Goal: Task Accomplishment & Management: Manage account settings

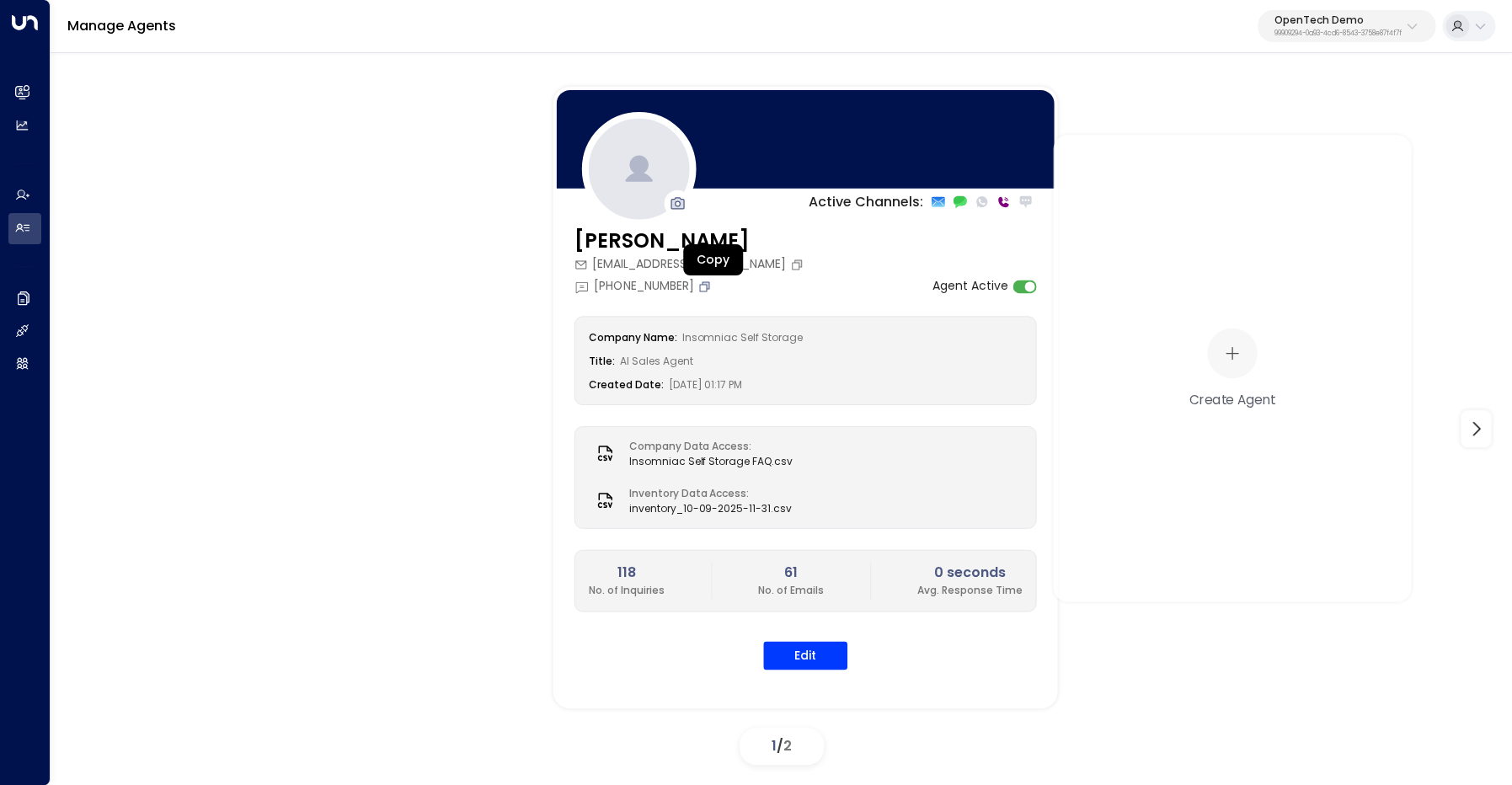
click at [710, 280] on icon "Copy" at bounding box center [704, 285] width 13 height 13
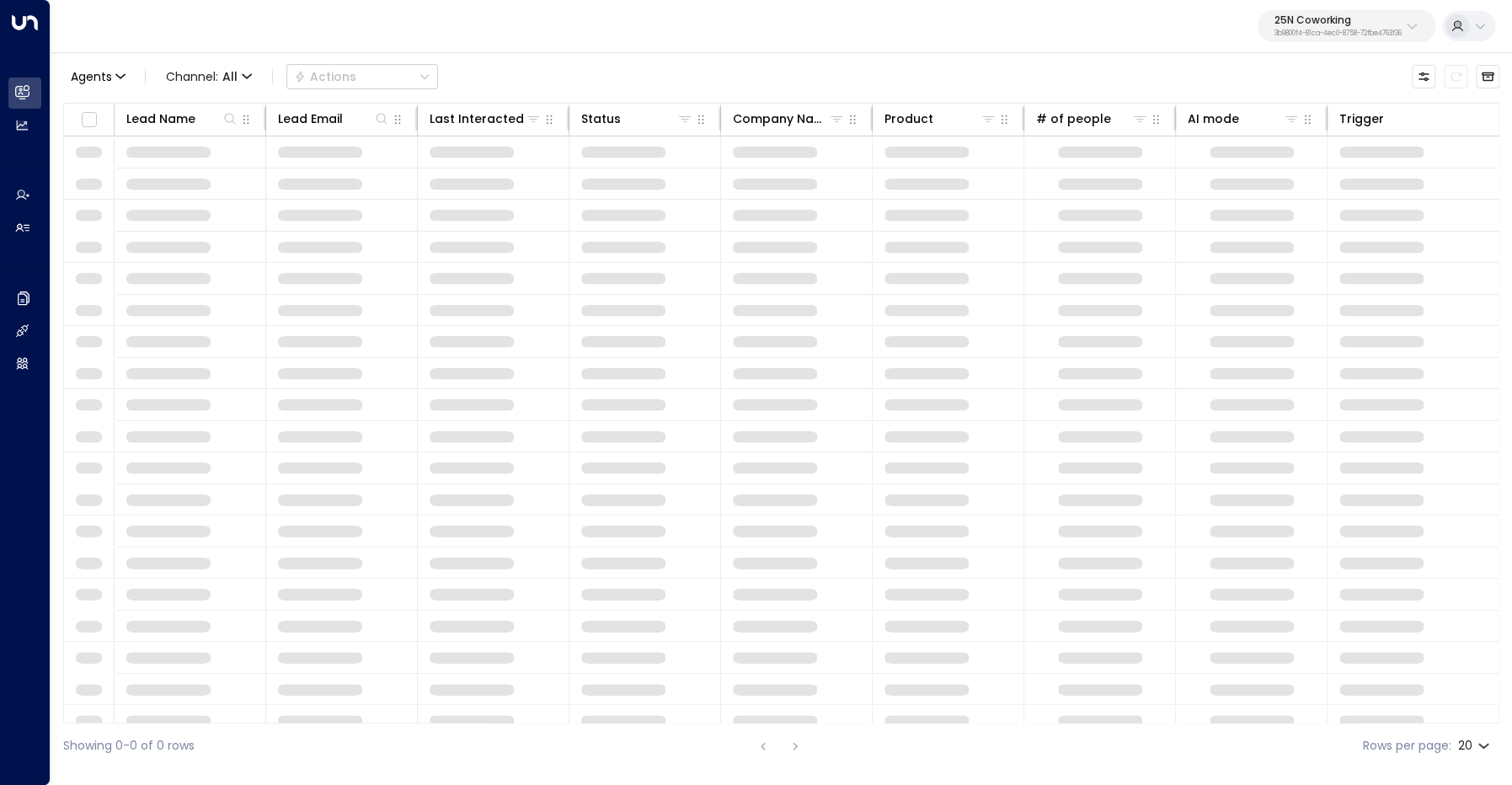
click at [1346, 30] on p "3b9800f4-81ca-4ec0-8758-72fbe4763f36" at bounding box center [1338, 34] width 128 height 7
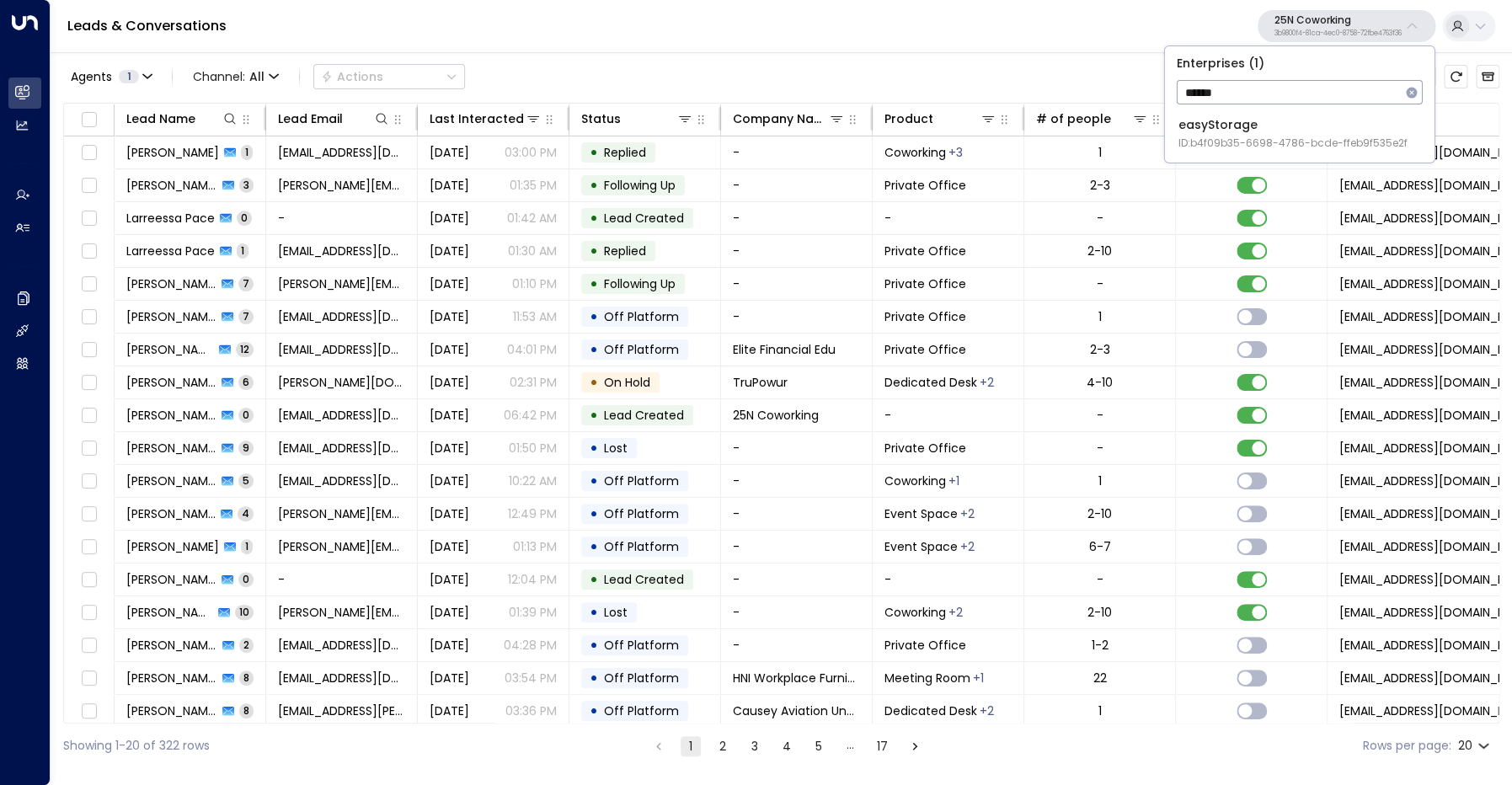
type input "******"
click at [1259, 151] on li "easyStorage ID: b4f09b35-6698-4786-bcde-ffeb9f535e2f" at bounding box center [1300, 134] width 256 height 45
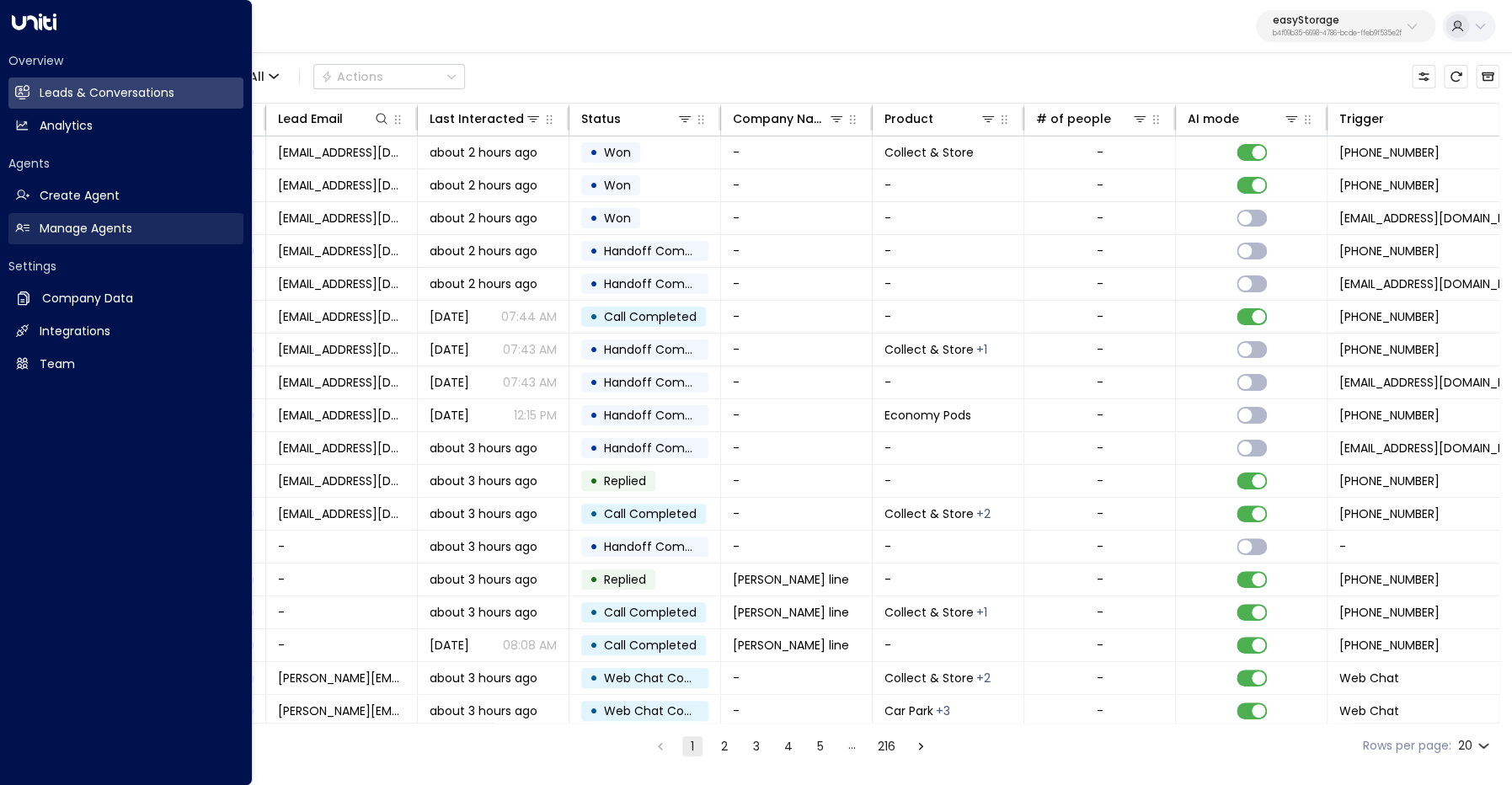
click at [51, 222] on h2 "Manage Agents" at bounding box center [86, 228] width 93 height 18
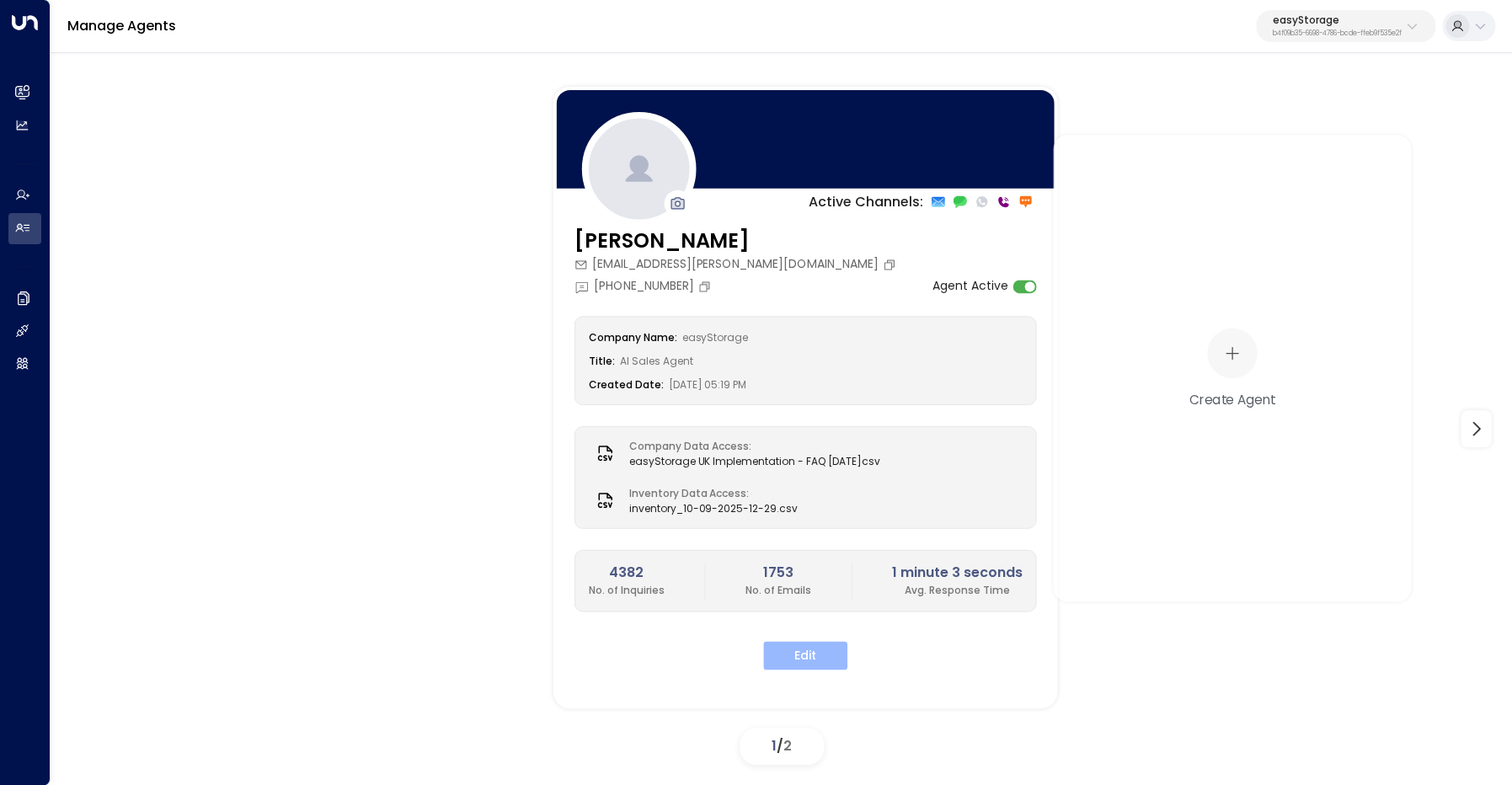
click at [805, 648] on button "Edit" at bounding box center [805, 655] width 84 height 29
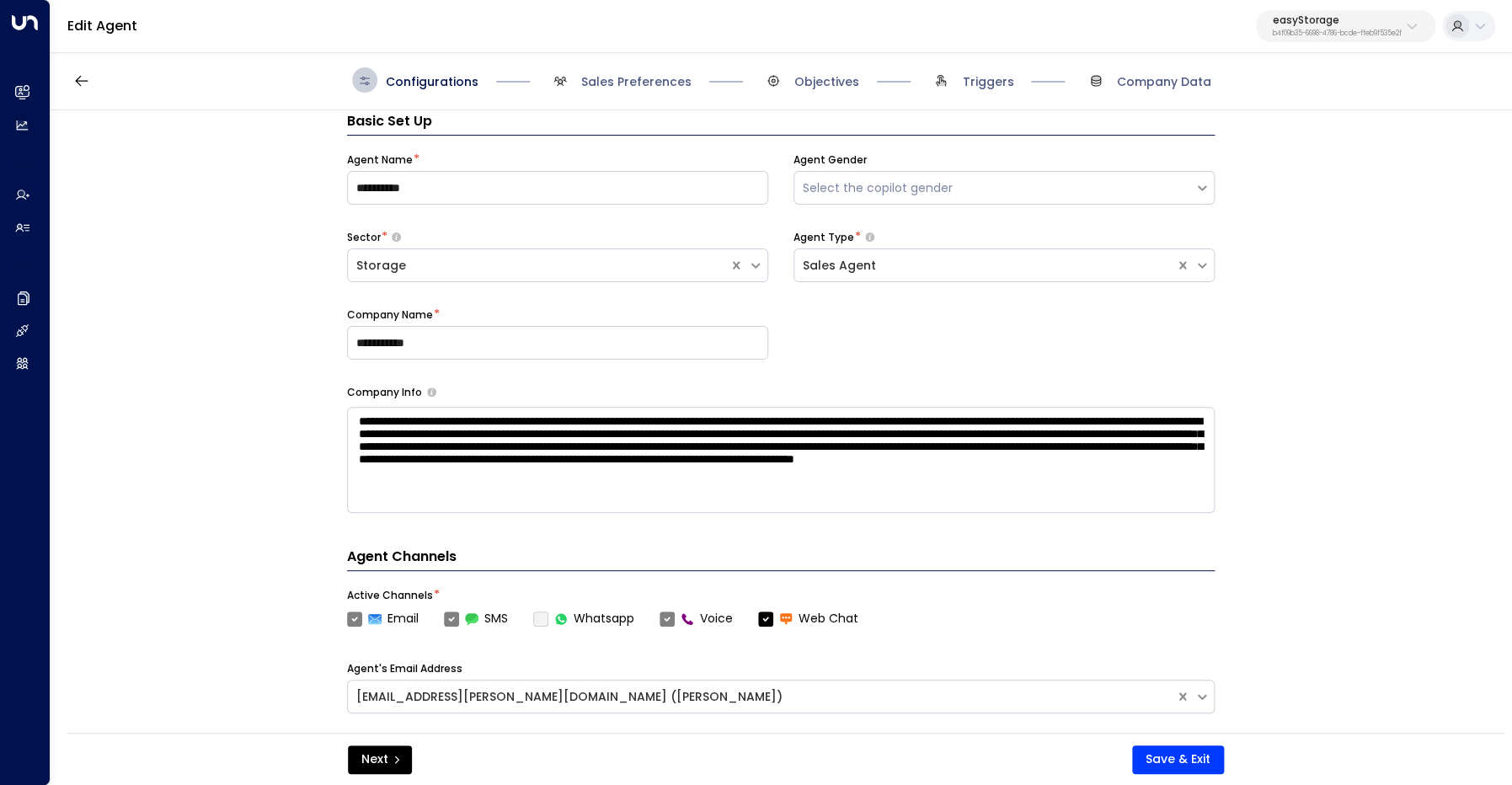
scroll to position [25, 0]
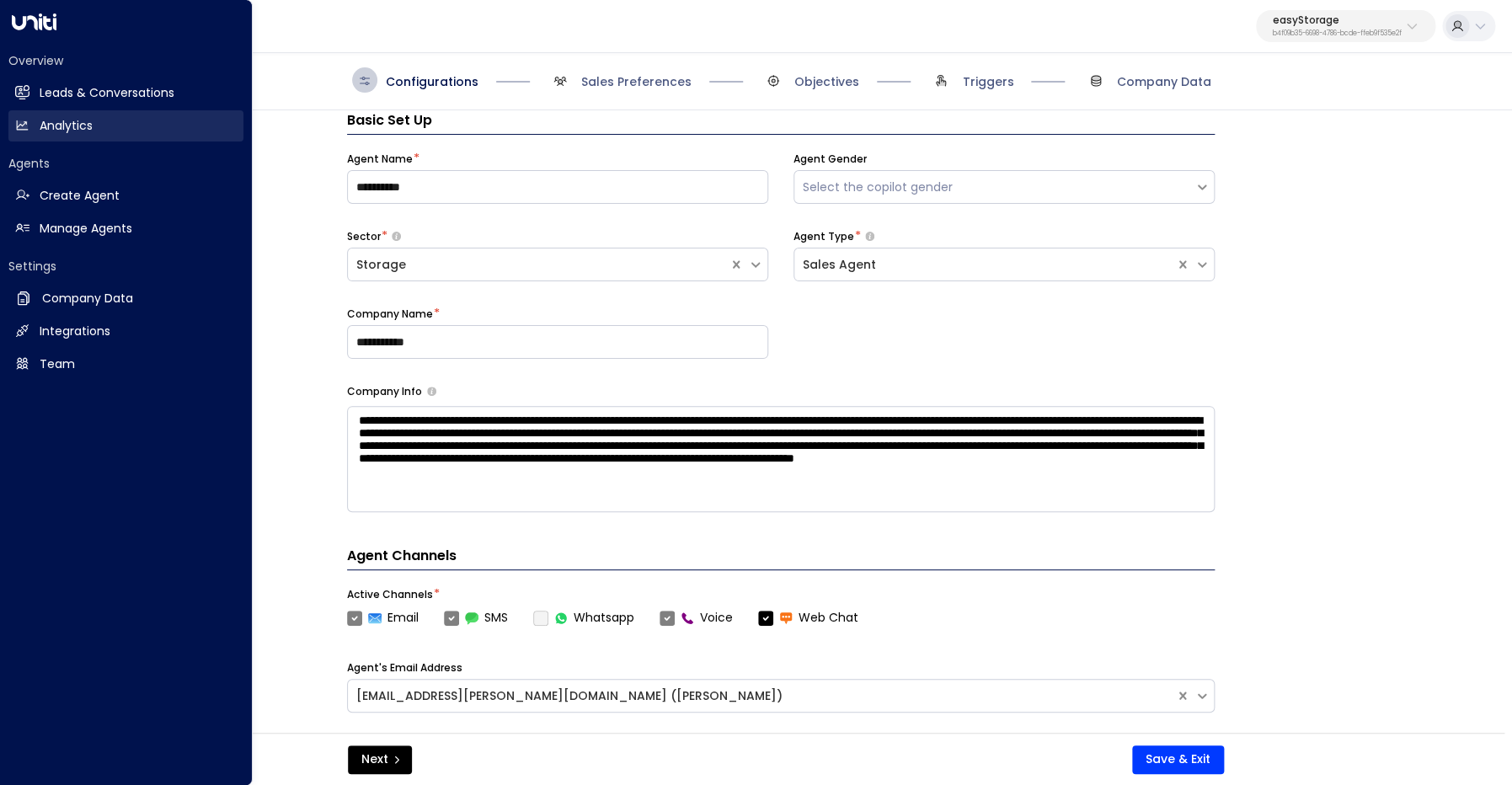
click at [81, 132] on h2 "Analytics" at bounding box center [65, 126] width 53 height 18
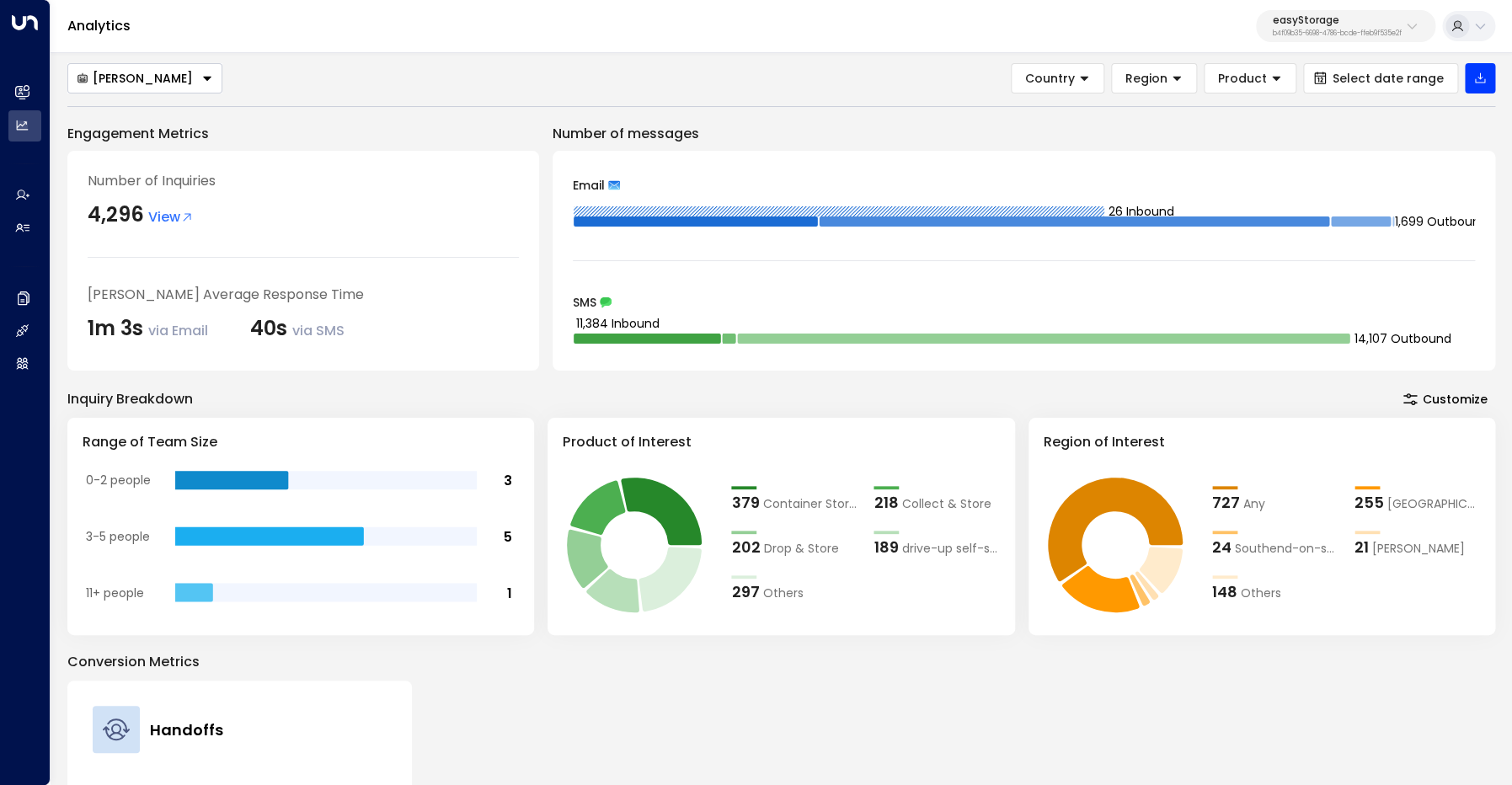
click at [749, 495] on div "379" at bounding box center [744, 501] width 28 height 22
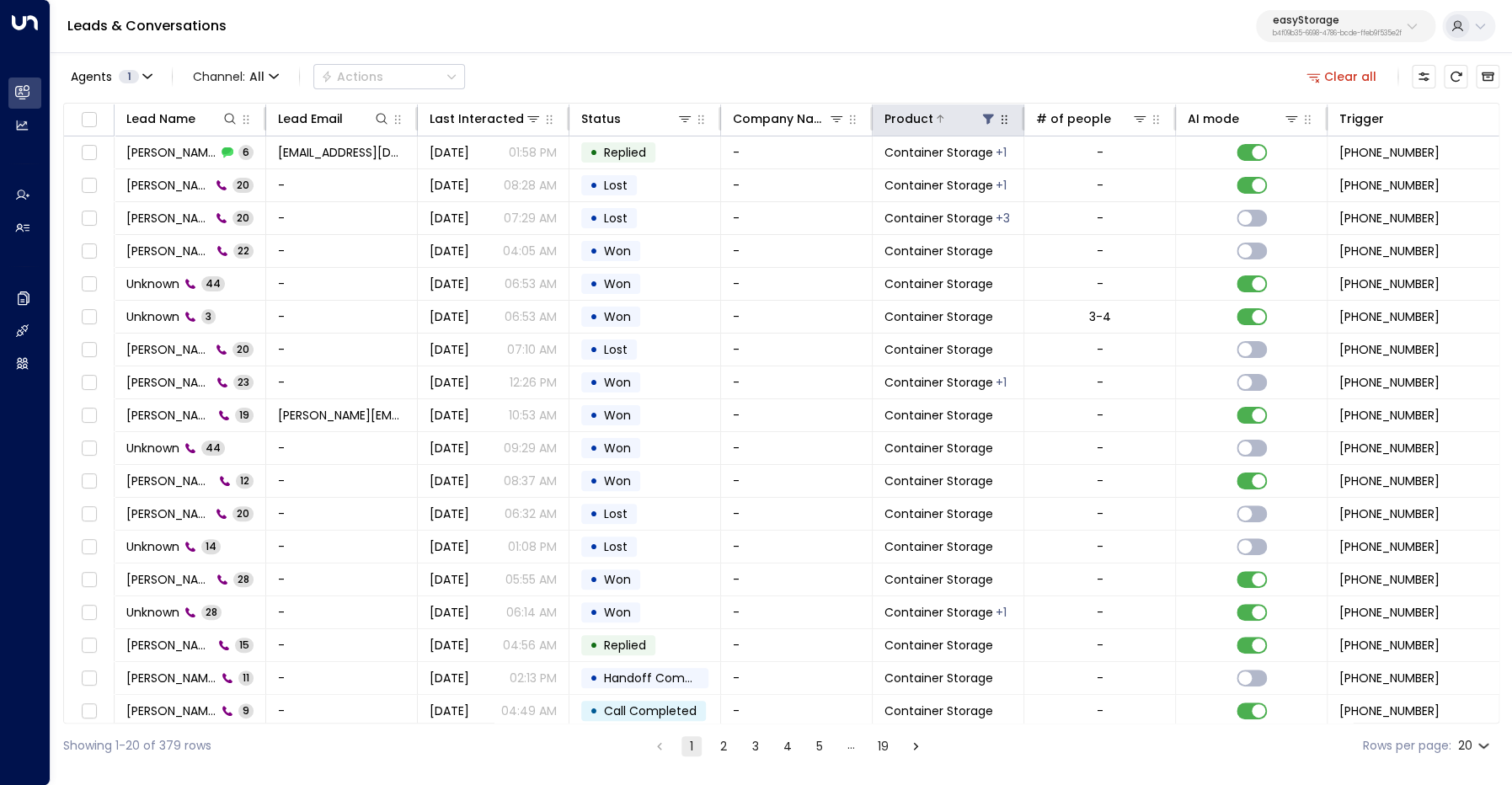
click at [991, 116] on icon at bounding box center [989, 119] width 11 height 10
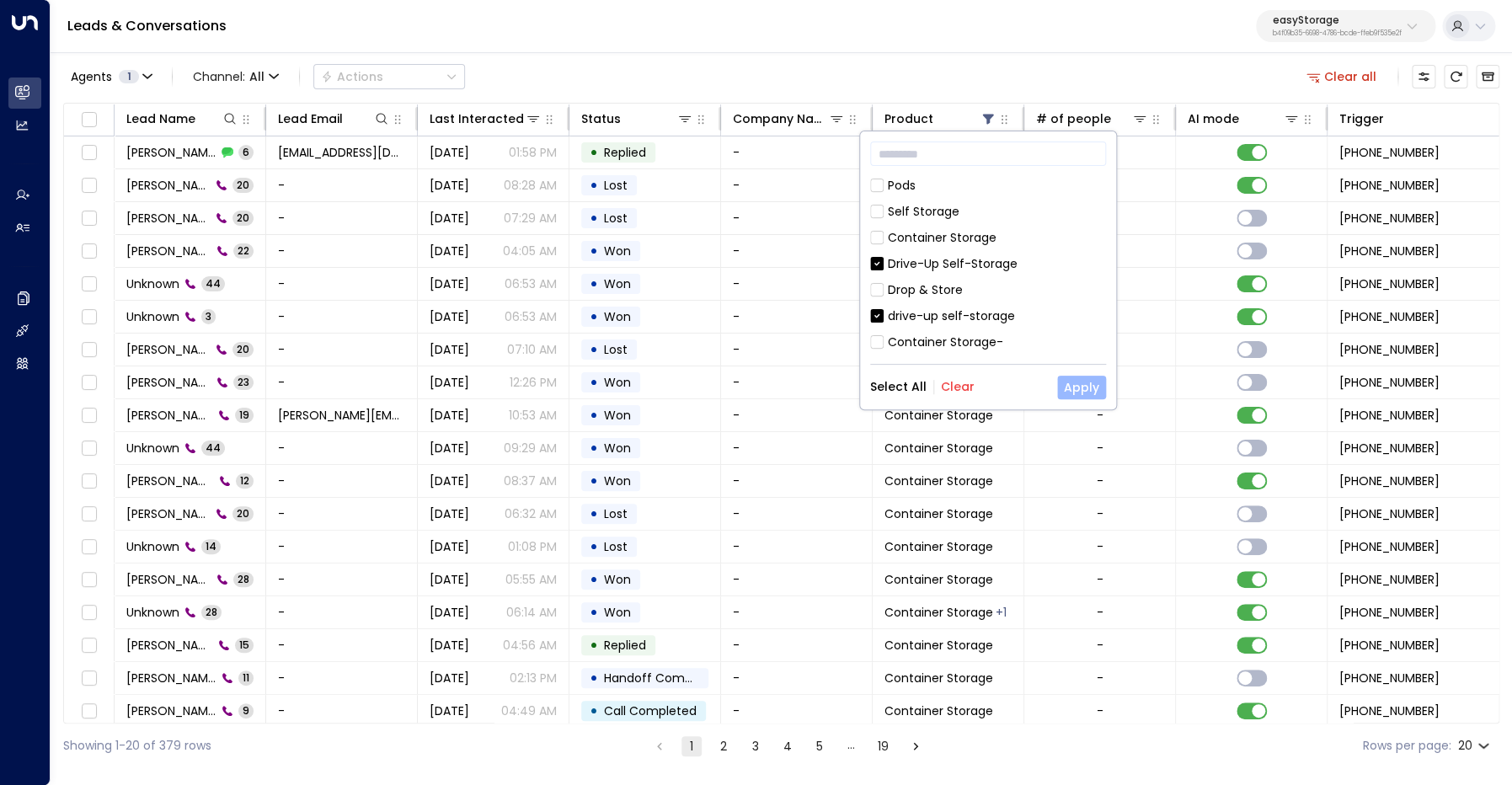
click at [1074, 387] on button "Apply" at bounding box center [1082, 387] width 49 height 23
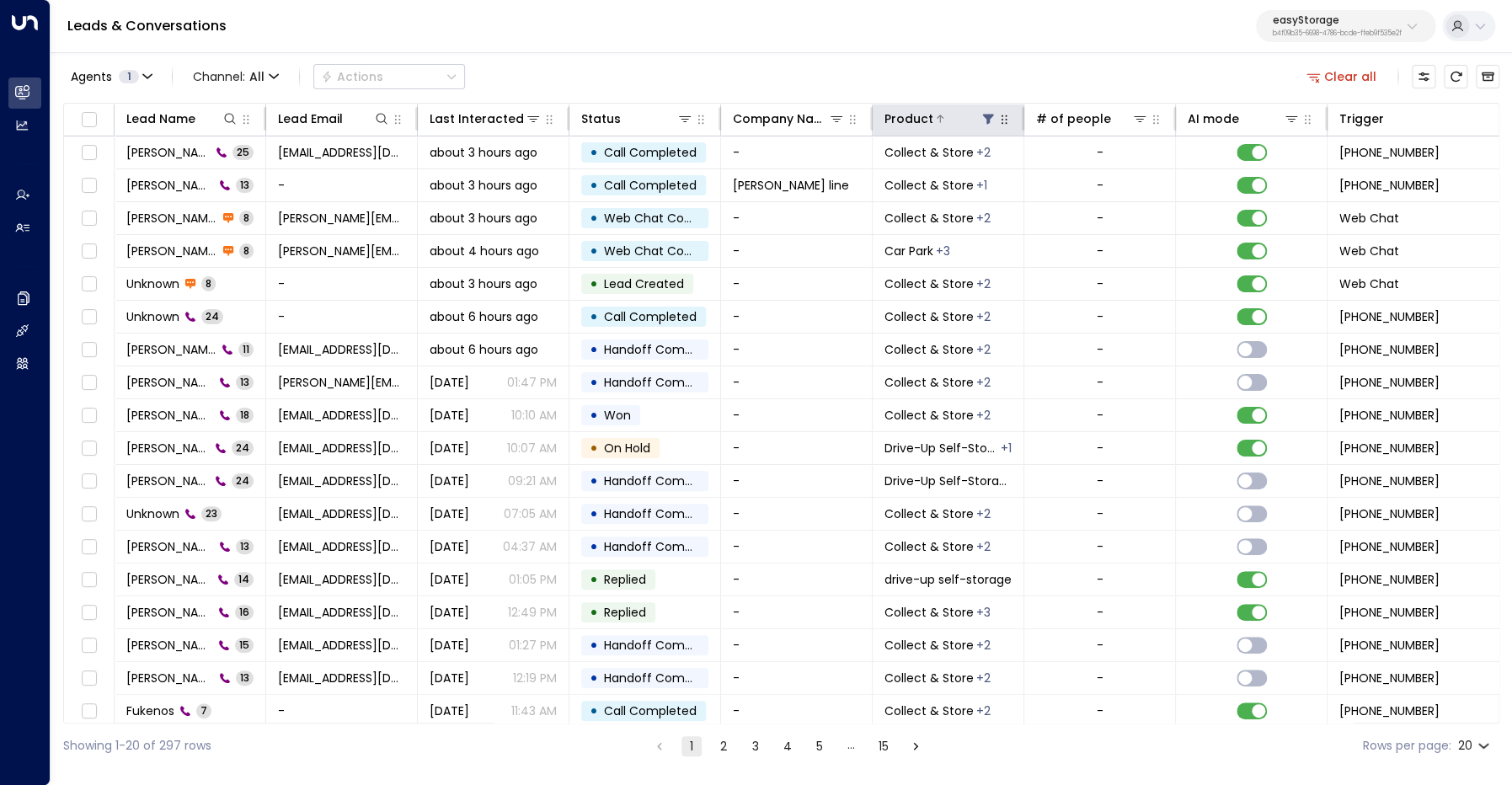
click at [992, 119] on icon at bounding box center [988, 119] width 13 height 13
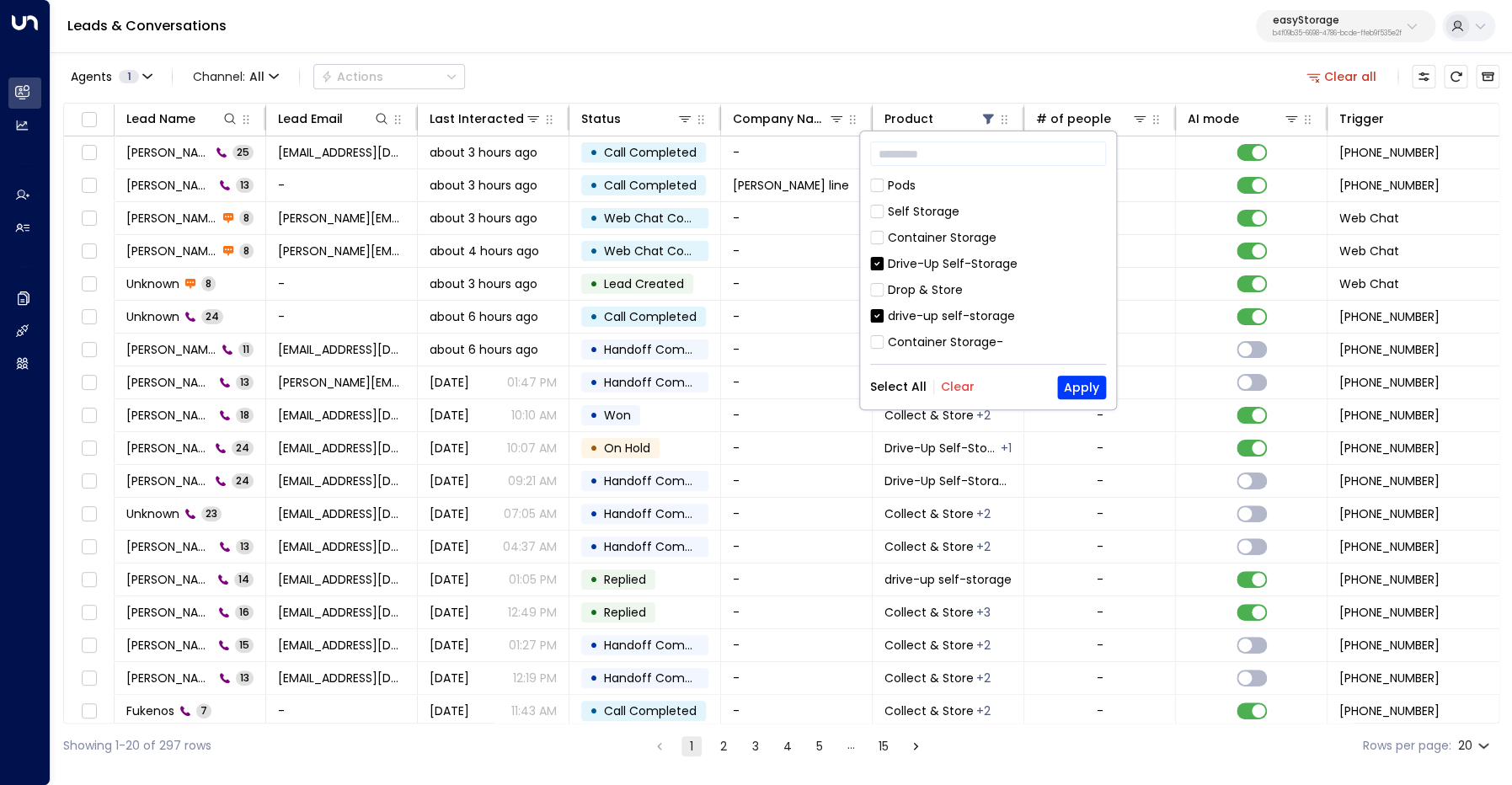
click at [957, 389] on button "Clear" at bounding box center [958, 386] width 34 height 13
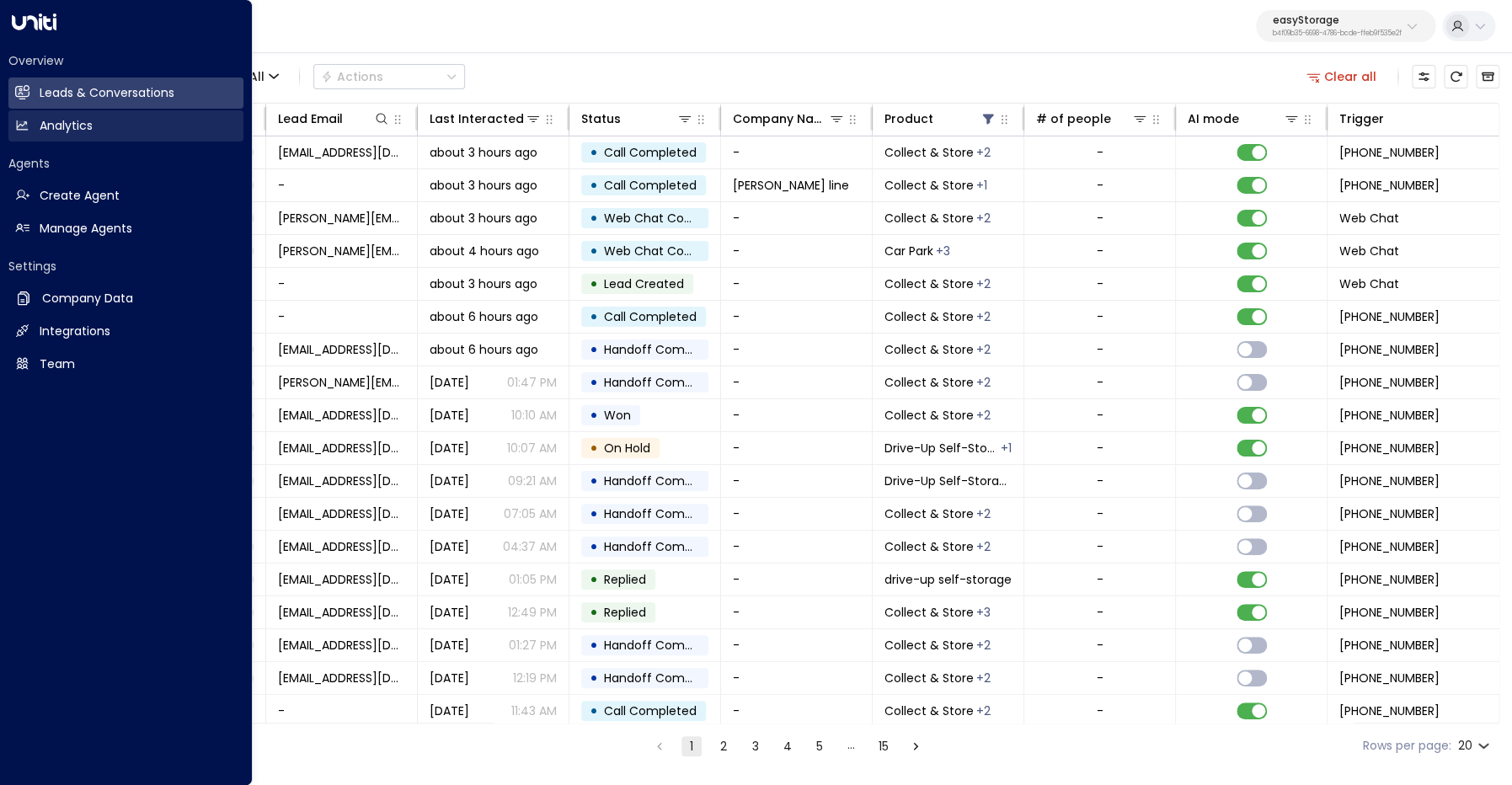
click at [68, 120] on h2 "Analytics" at bounding box center [65, 126] width 53 height 18
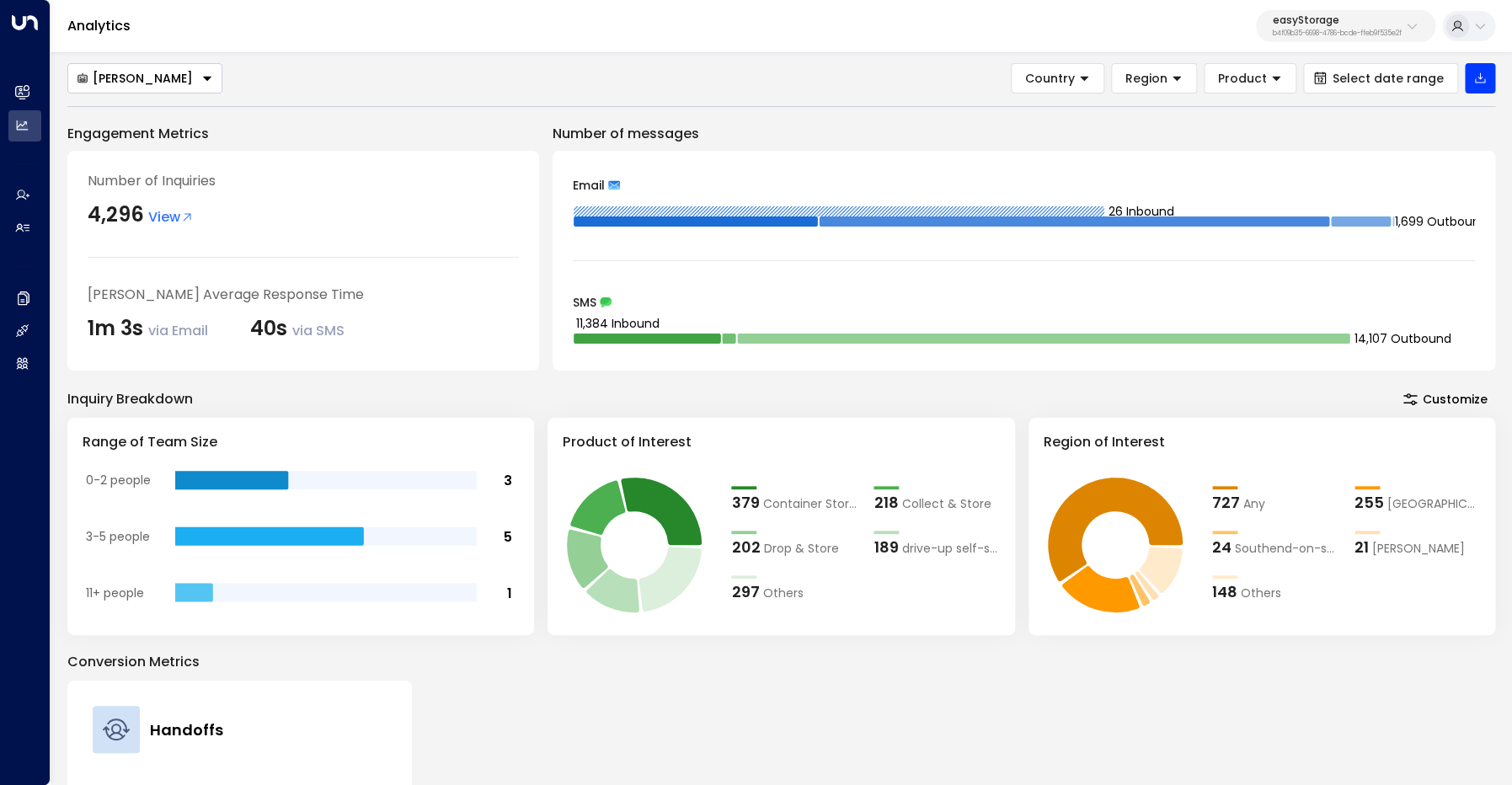
scroll to position [9, 0]
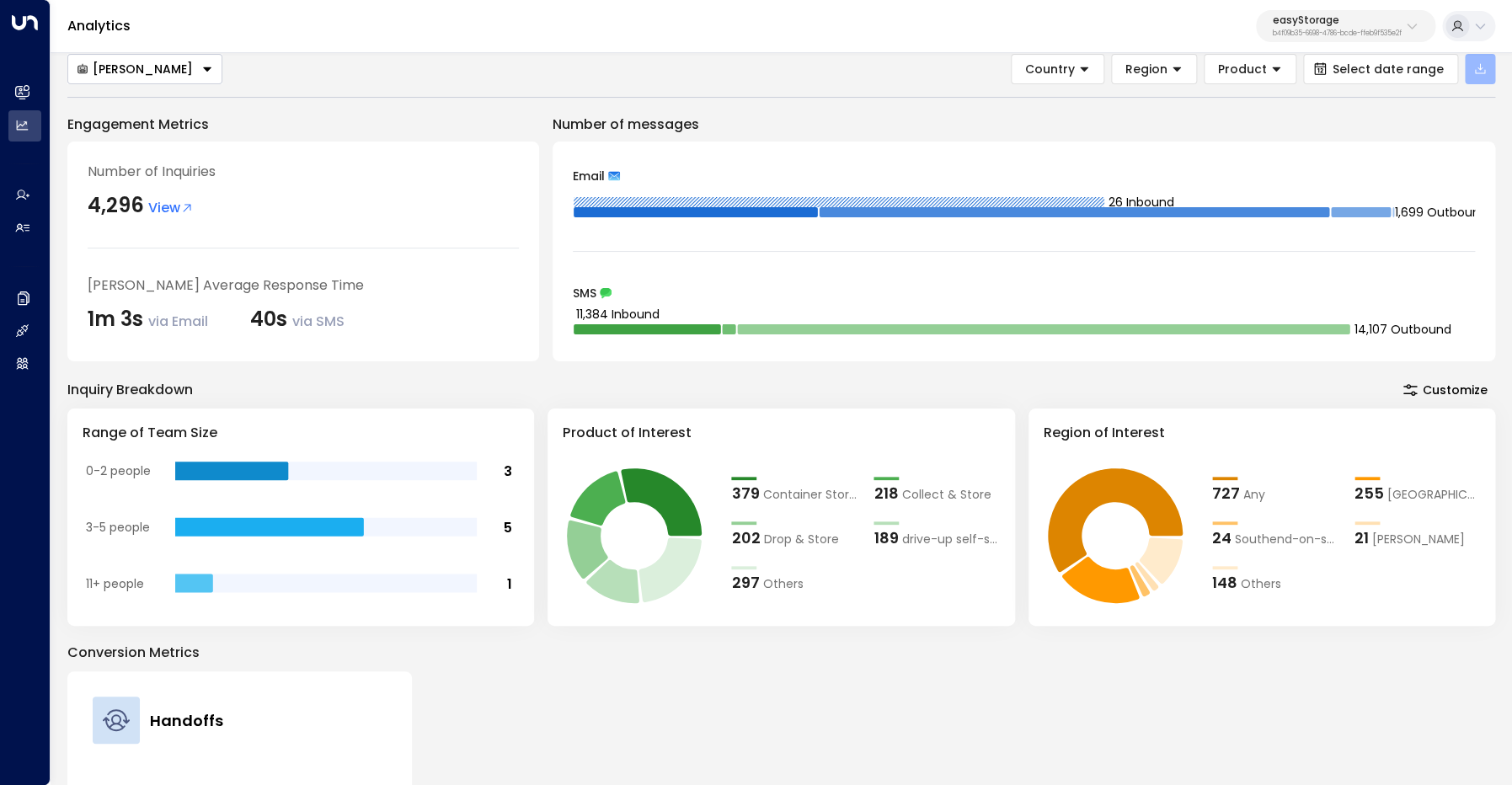
click at [1482, 68] on icon "button" at bounding box center [1480, 69] width 10 height 10
click at [1439, 95] on div "Export All Data Export Filtered Data" at bounding box center [1424, 122] width 142 height 68
click at [1435, 106] on p "Export All Data" at bounding box center [1408, 108] width 84 height 13
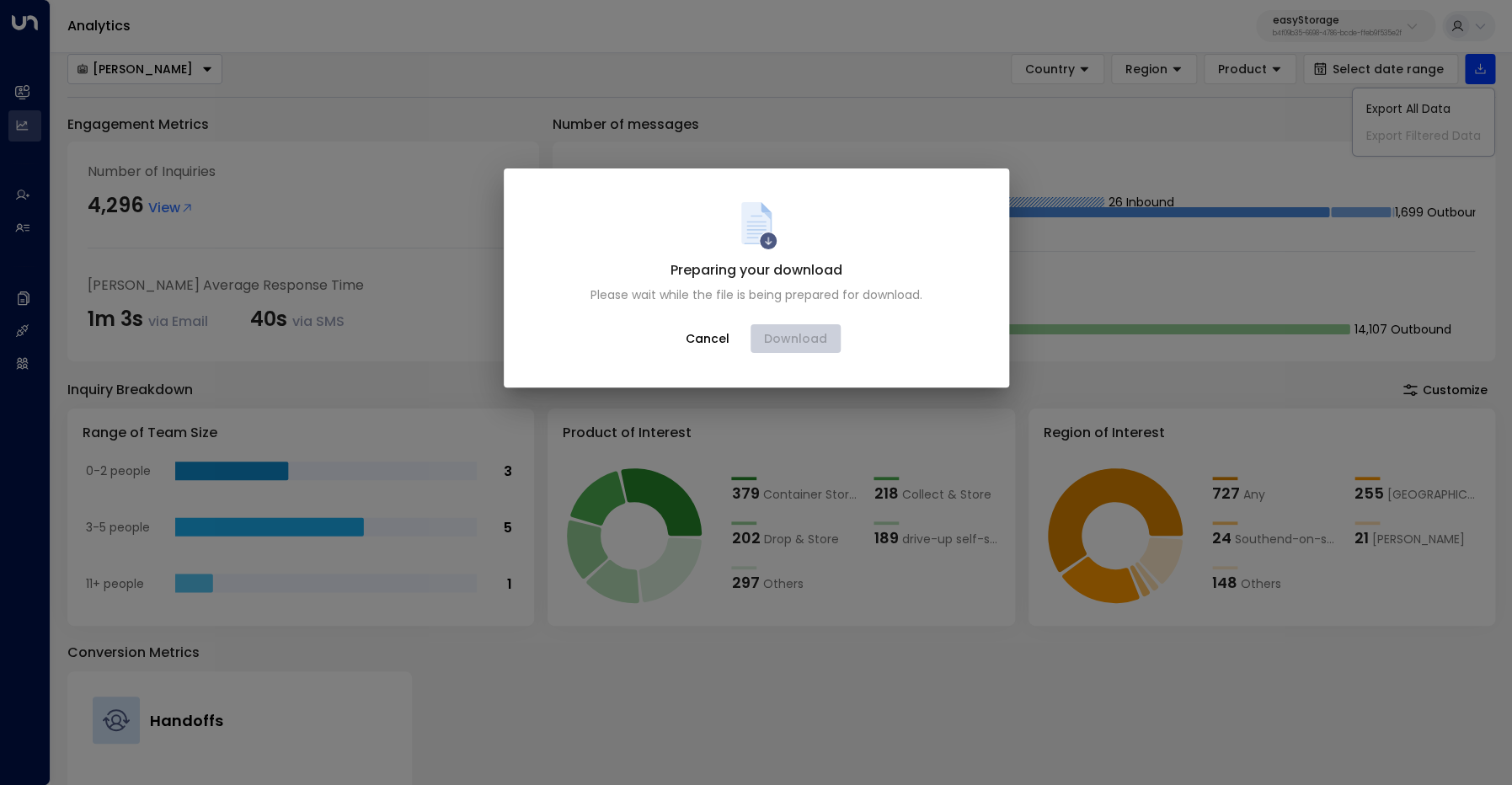
click at [716, 340] on button "Cancel" at bounding box center [707, 338] width 72 height 30
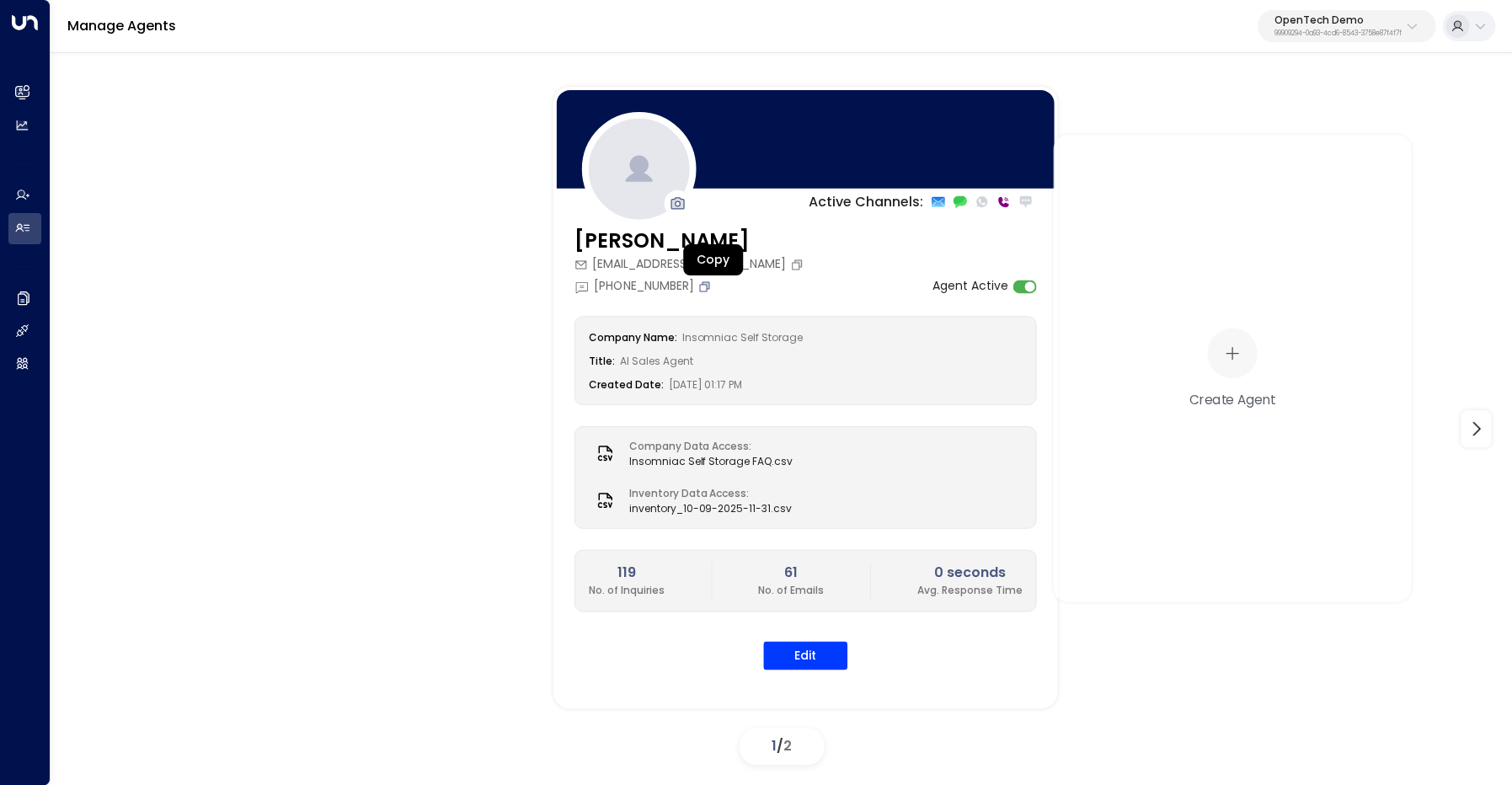
click at [710, 291] on icon "Copy" at bounding box center [704, 285] width 10 height 10
click at [710, 282] on icon "Copy" at bounding box center [706, 285] width 7 height 7
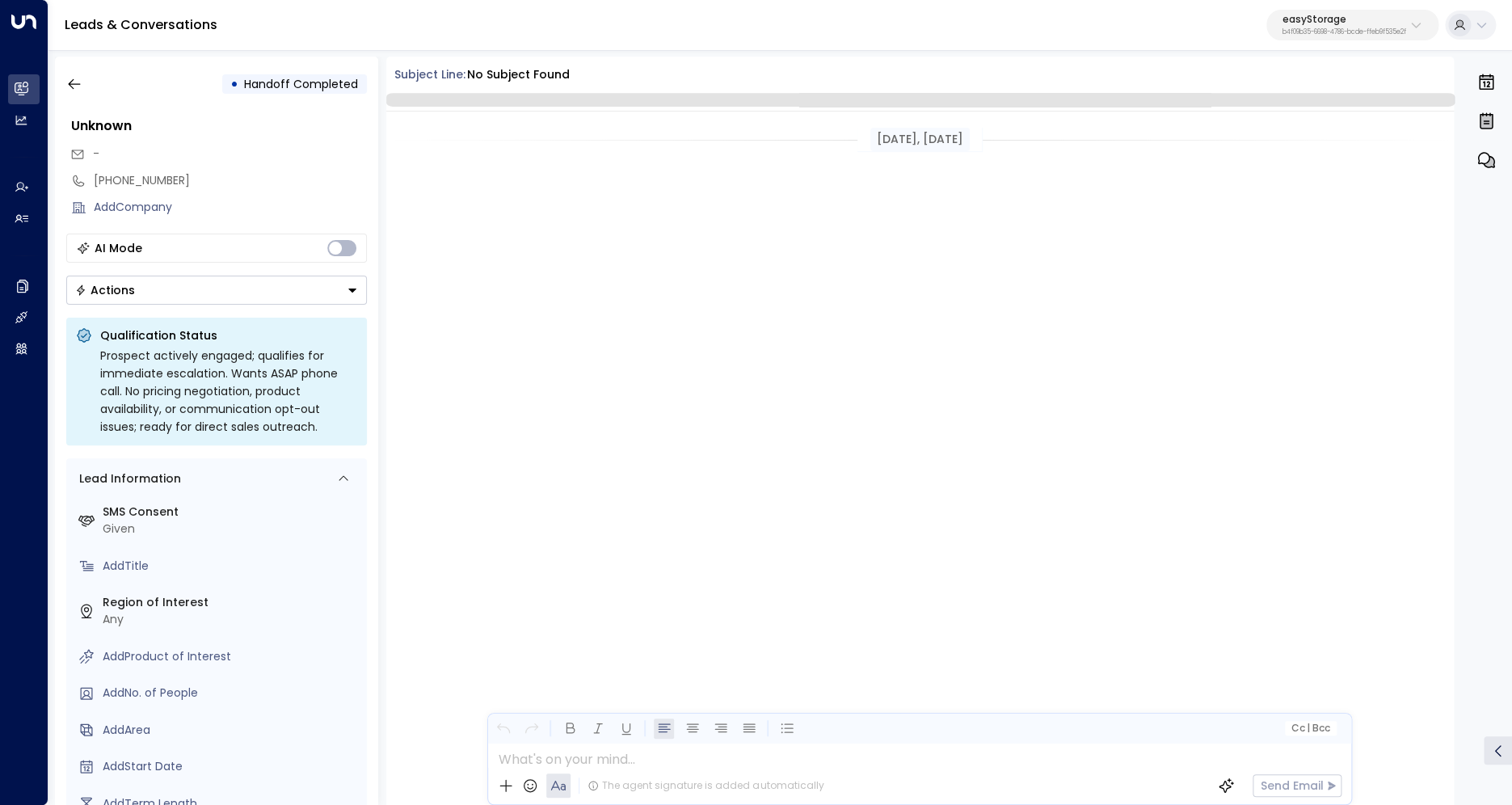
scroll to position [6838, 0]
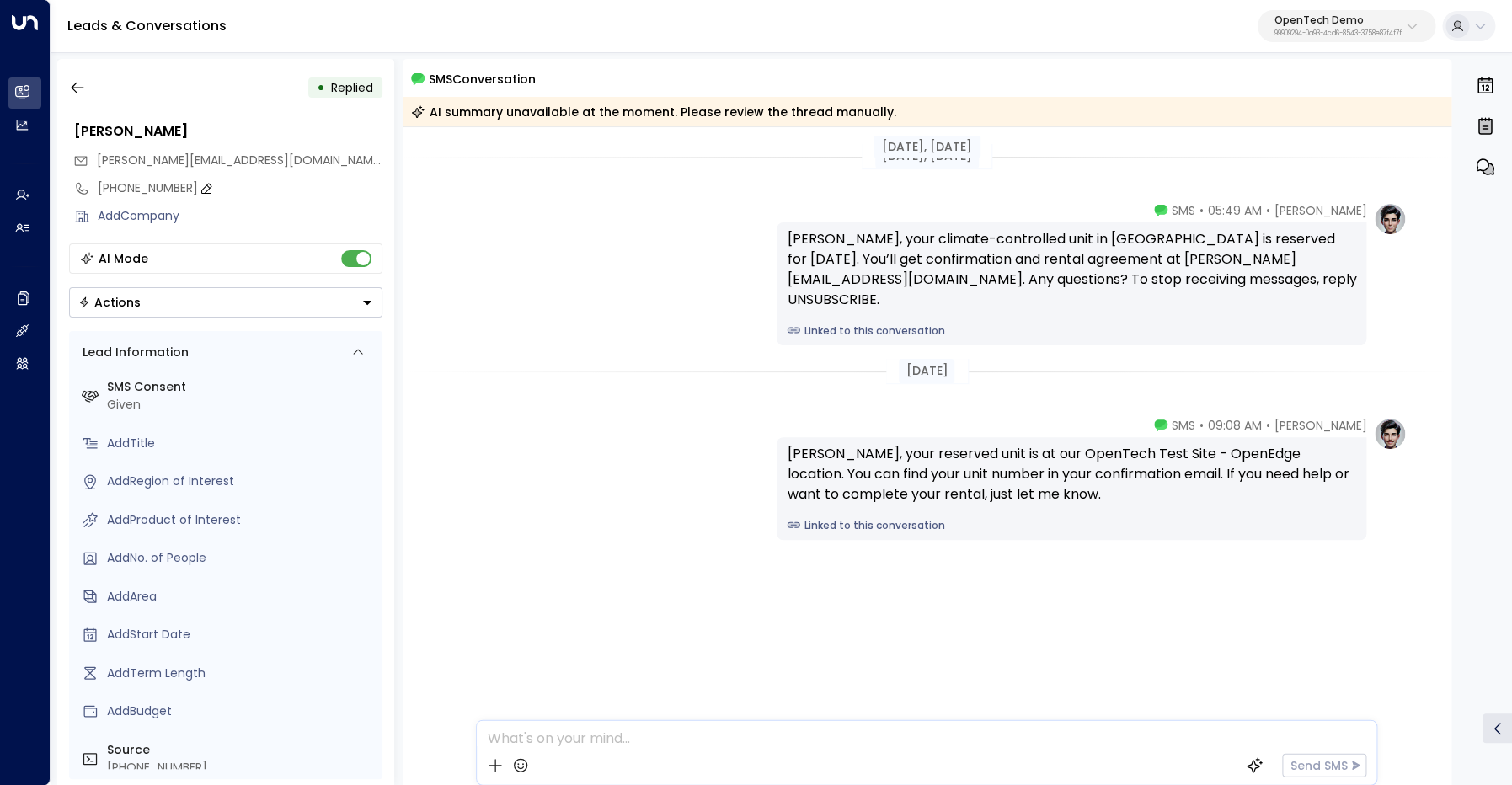
click at [132, 189] on div "+13322480537" at bounding box center [240, 188] width 285 height 18
click at [132, 189] on input "**********" at bounding box center [237, 188] width 279 height 18
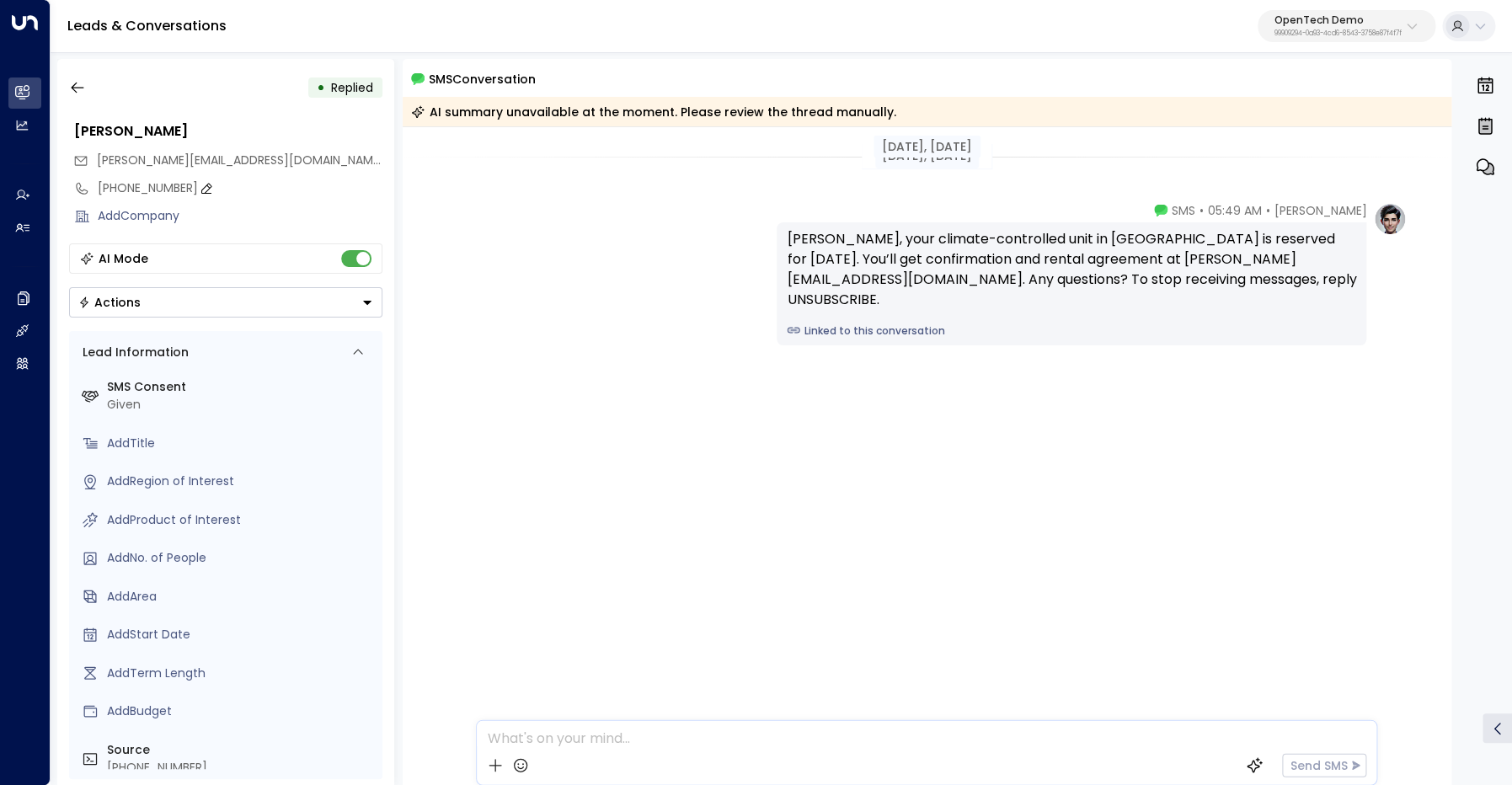
click at [137, 181] on div "+13322480537" at bounding box center [240, 188] width 285 height 18
click at [137, 181] on input "**********" at bounding box center [237, 188] width 279 height 18
click at [545, 235] on div "Megan • 05:49 AM • SMS James, your climate-controlled unit in Phoenix is reserv…" at bounding box center [926, 274] width 960 height 143
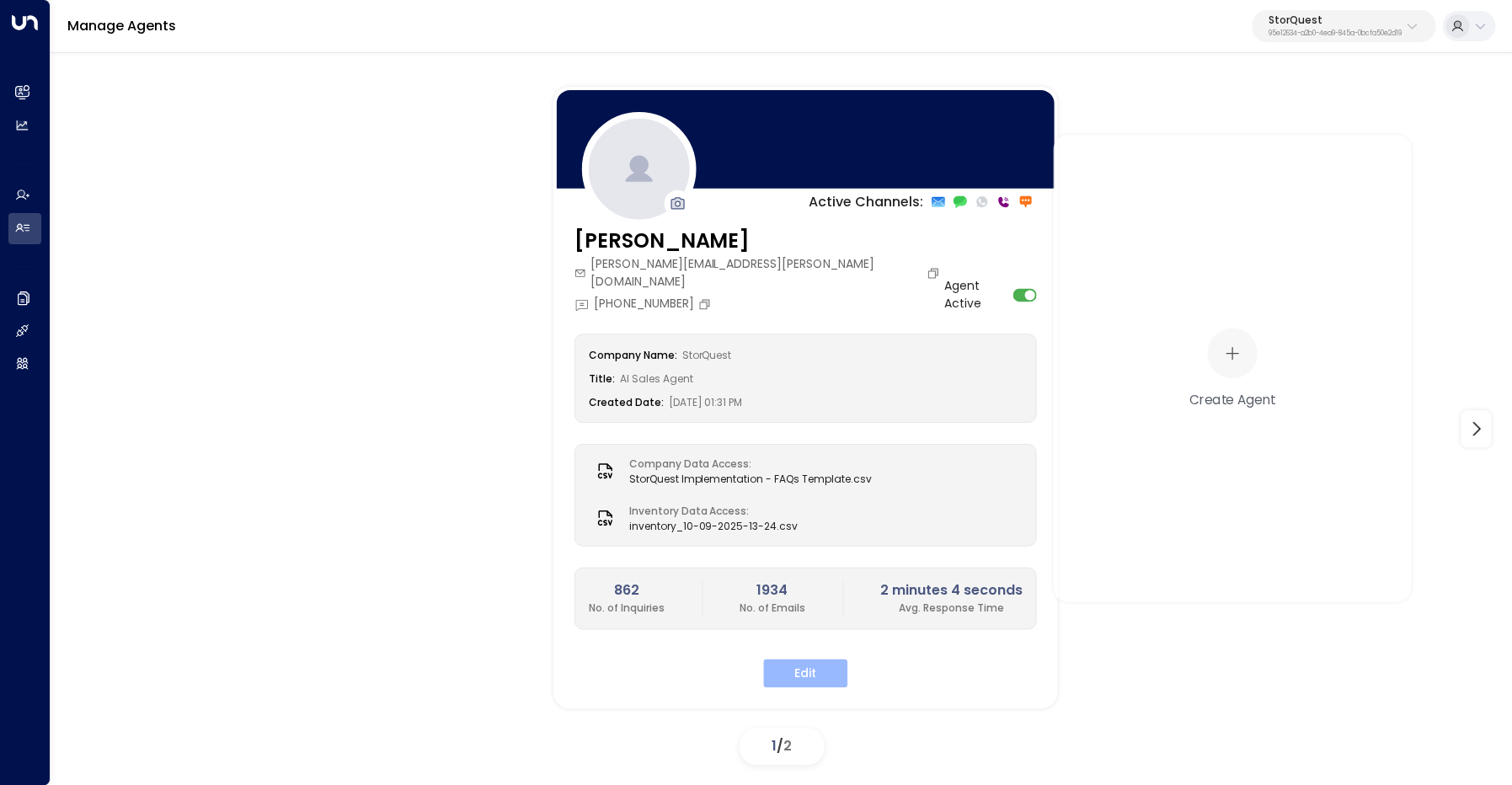
click at [827, 658] on button "Edit" at bounding box center [805, 673] width 84 height 29
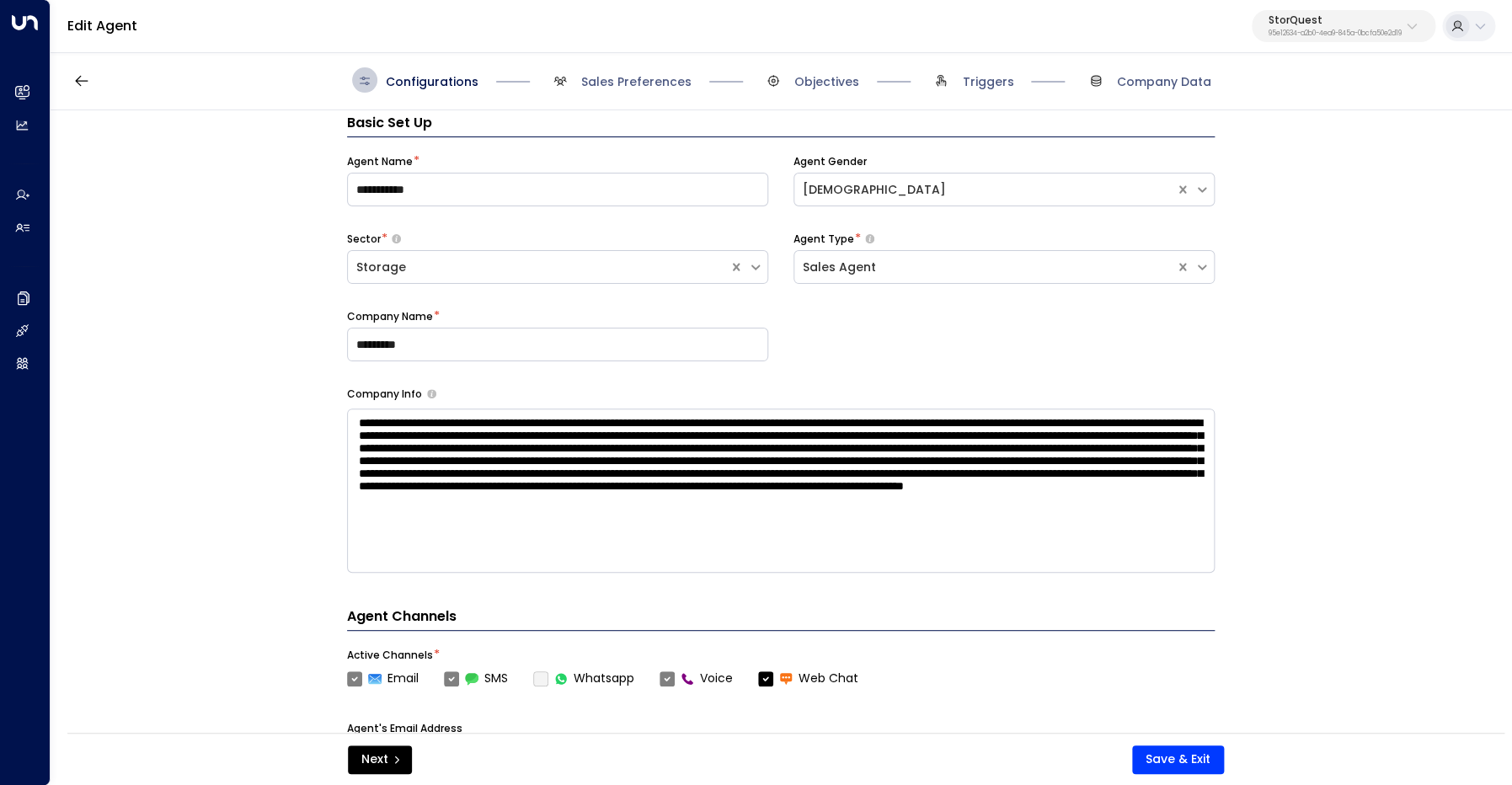
scroll to position [25, 0]
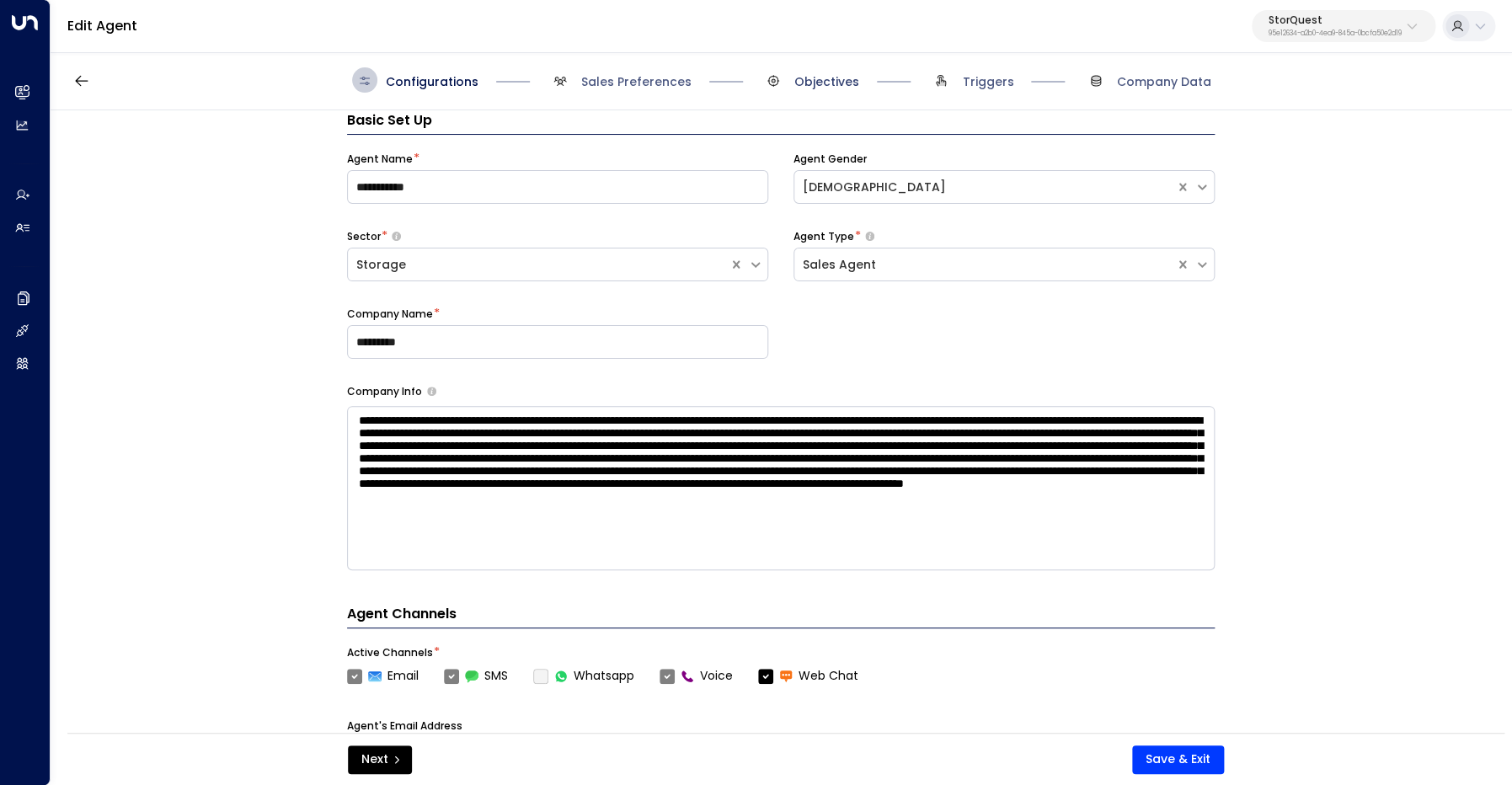
click at [797, 84] on span "Objectives" at bounding box center [827, 81] width 65 height 17
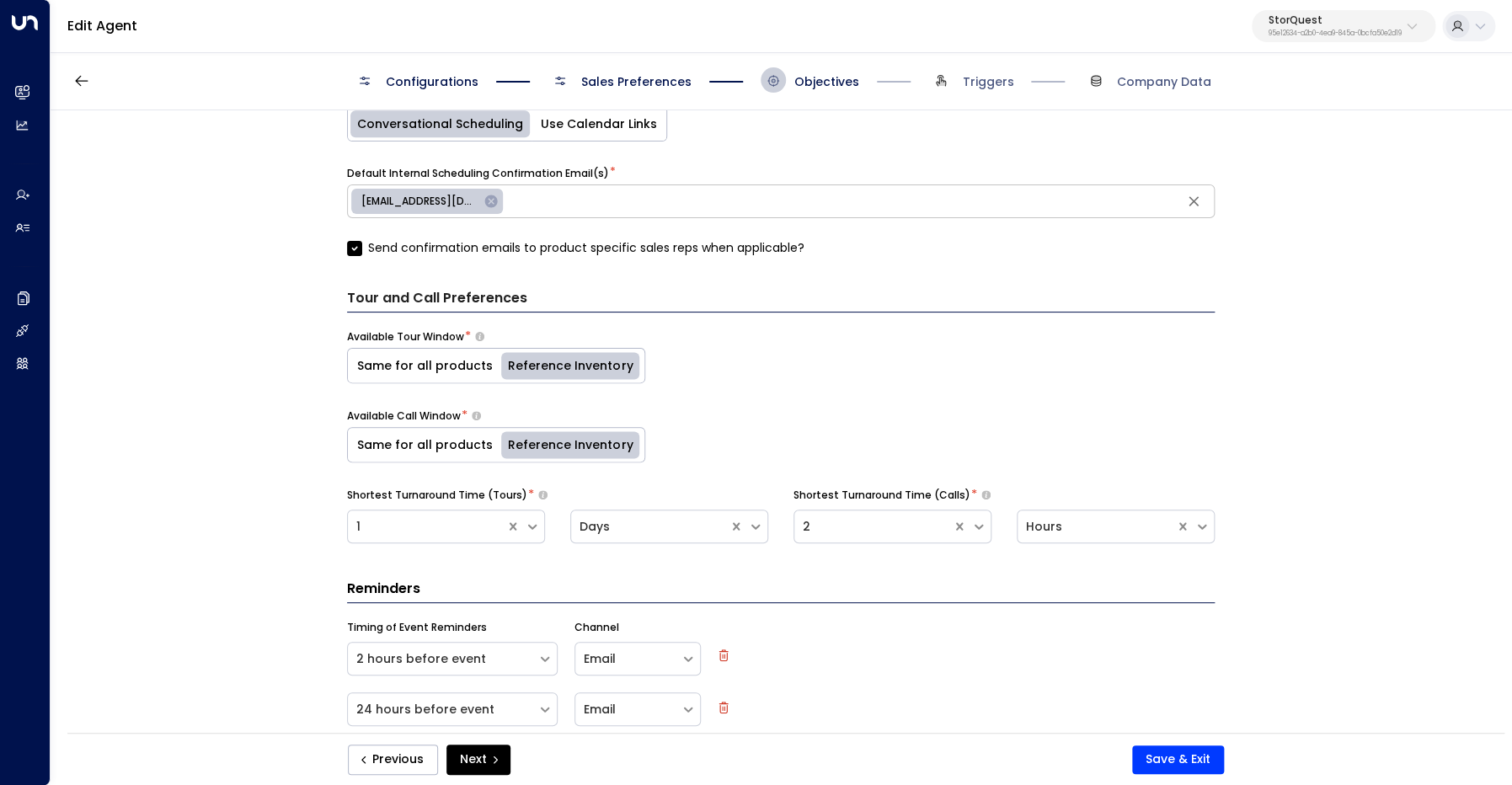
scroll to position [1017, 0]
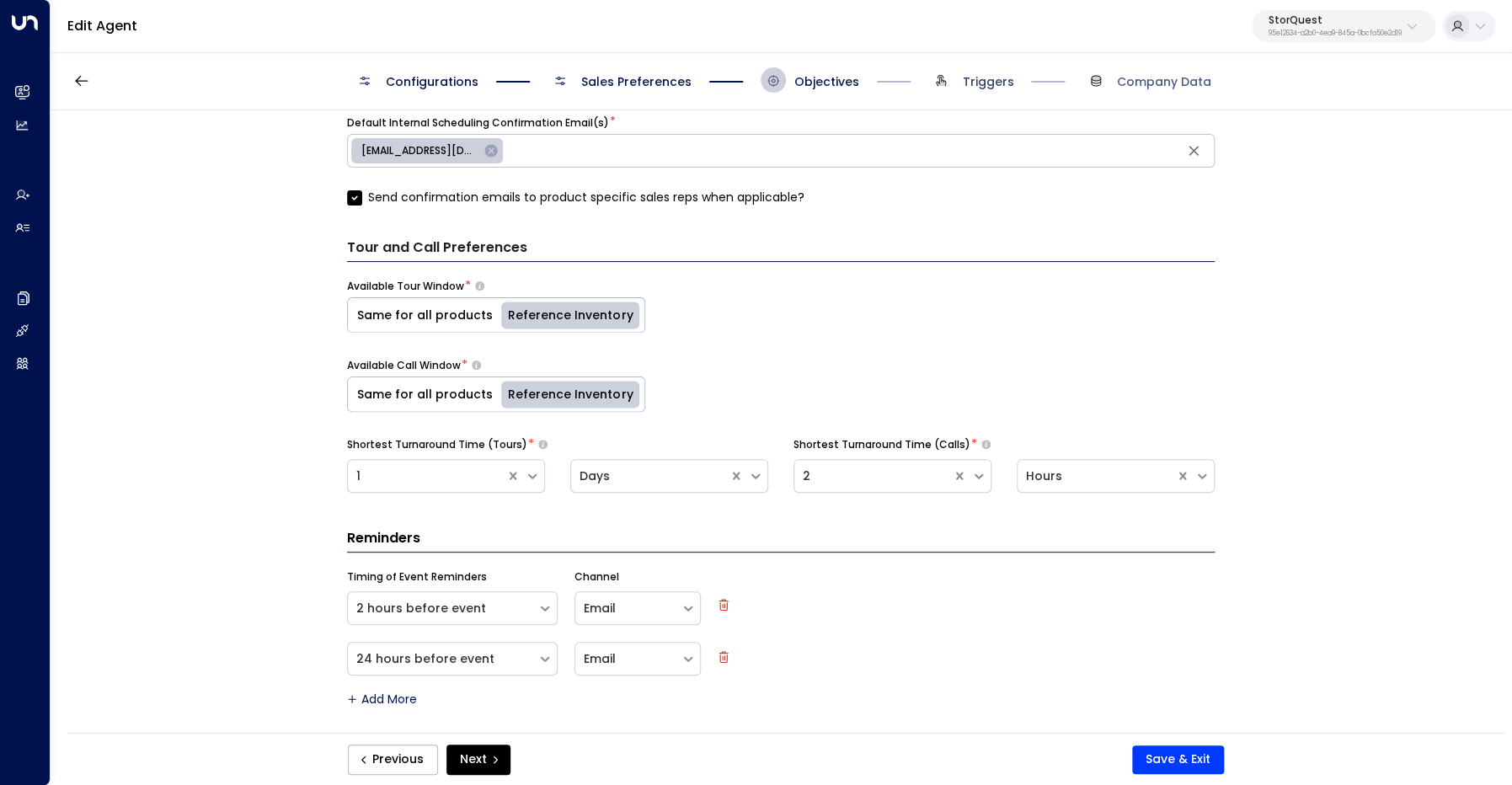
click at [978, 85] on span "Triggers" at bounding box center [988, 81] width 52 height 17
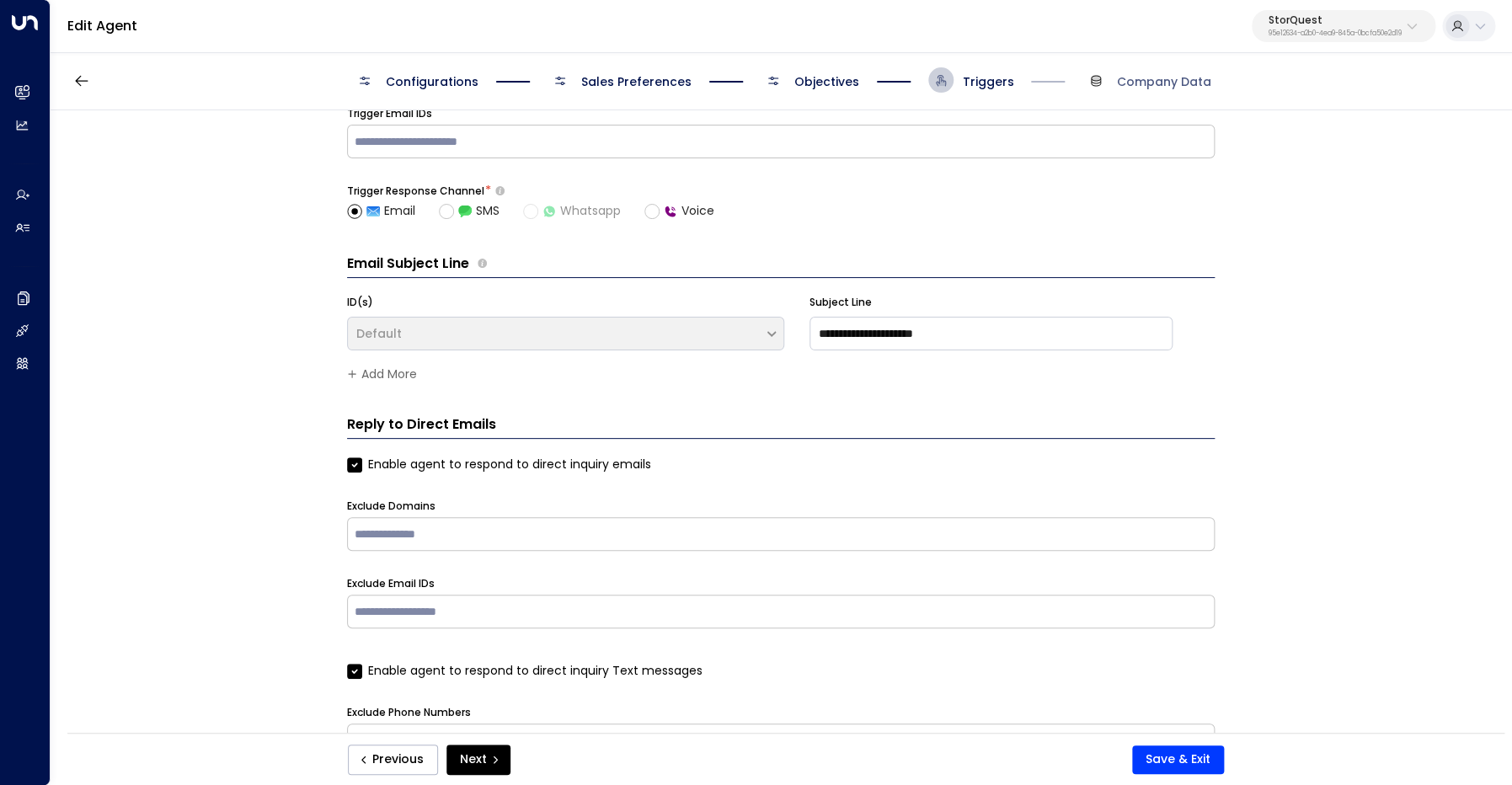
scroll to position [128, 0]
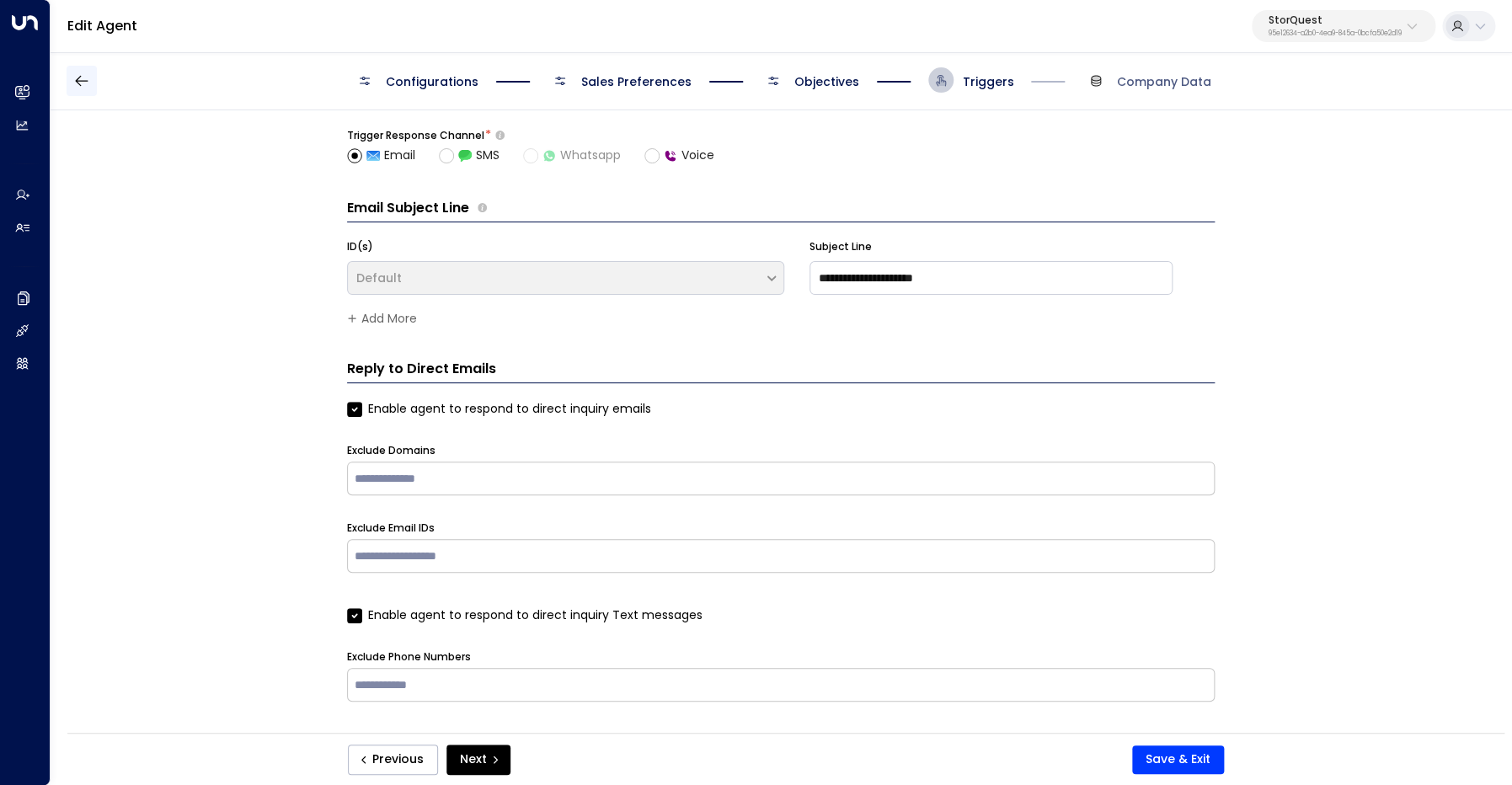
click at [80, 81] on icon "button" at bounding box center [81, 80] width 12 height 11
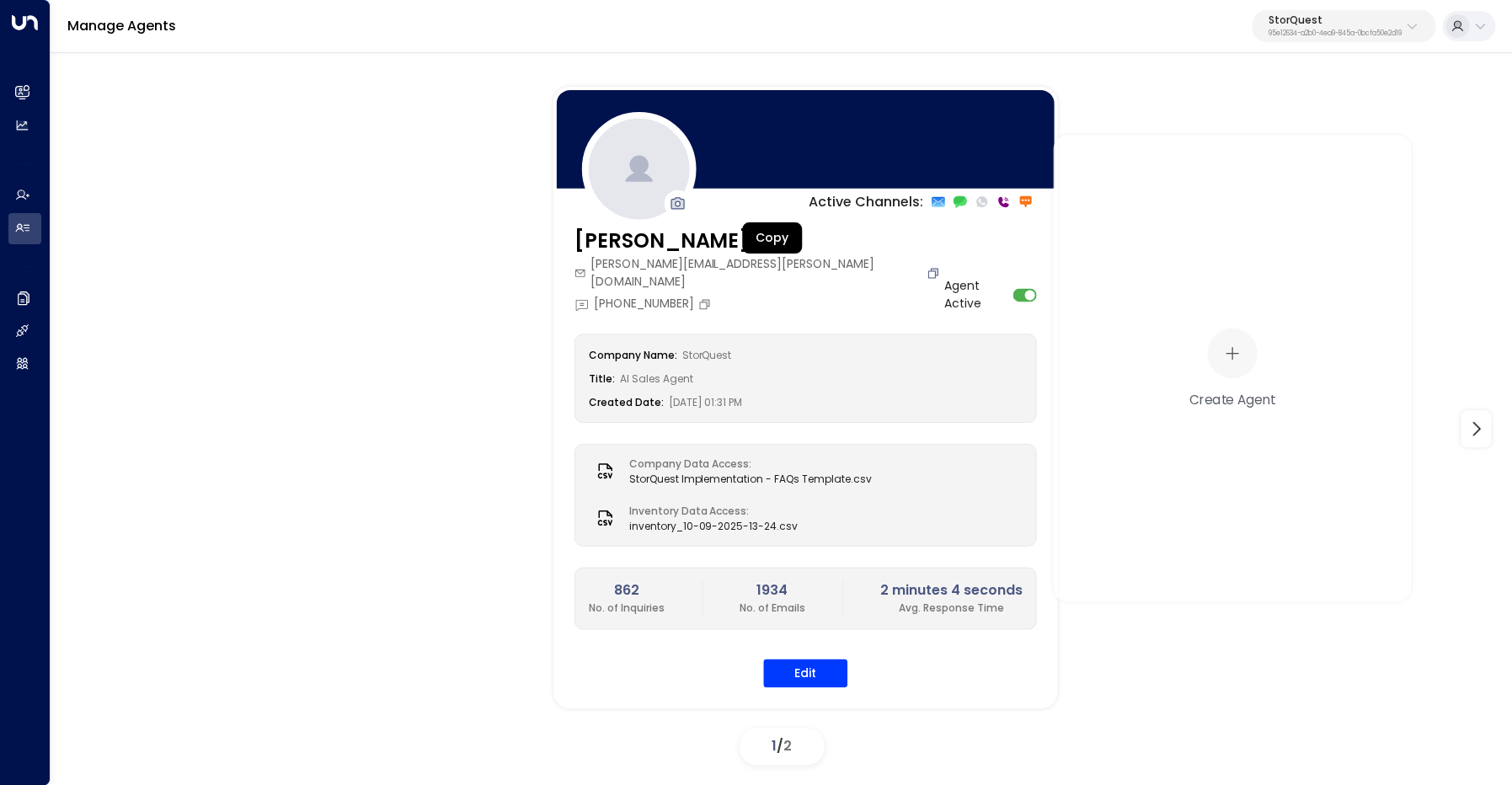
click at [926, 266] on icon "Copy" at bounding box center [933, 272] width 13 height 13
